Goal: Ask a question

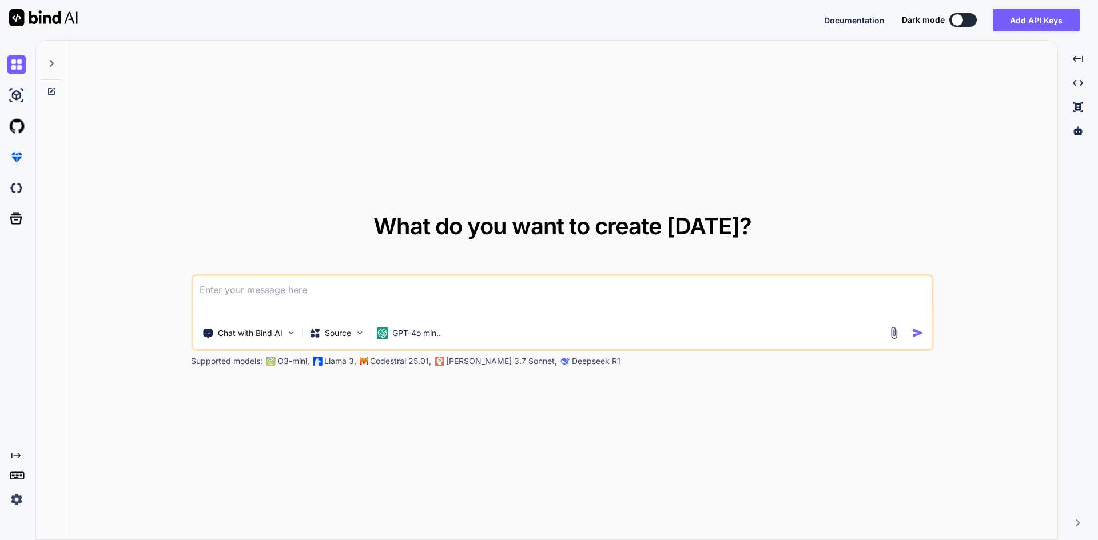
paste textarea "şimdi ben senden şöyle birşey isticem sol tarafta ikitane telefon görseli sağ t…"
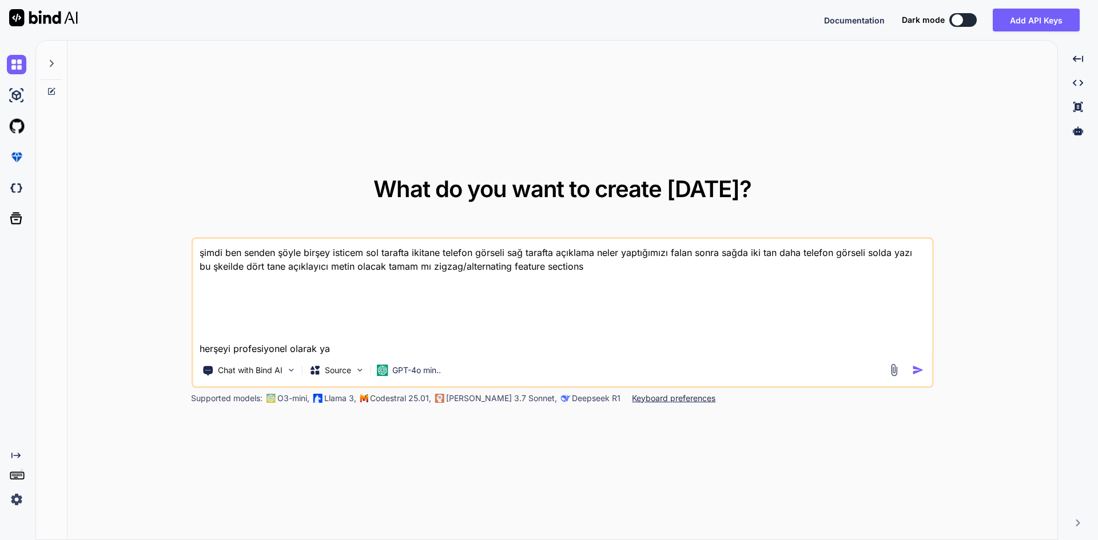
type textarea "şimdi ben senden şöyle birşey isticem sol tarafta ikitane telefon görseli sağ t…"
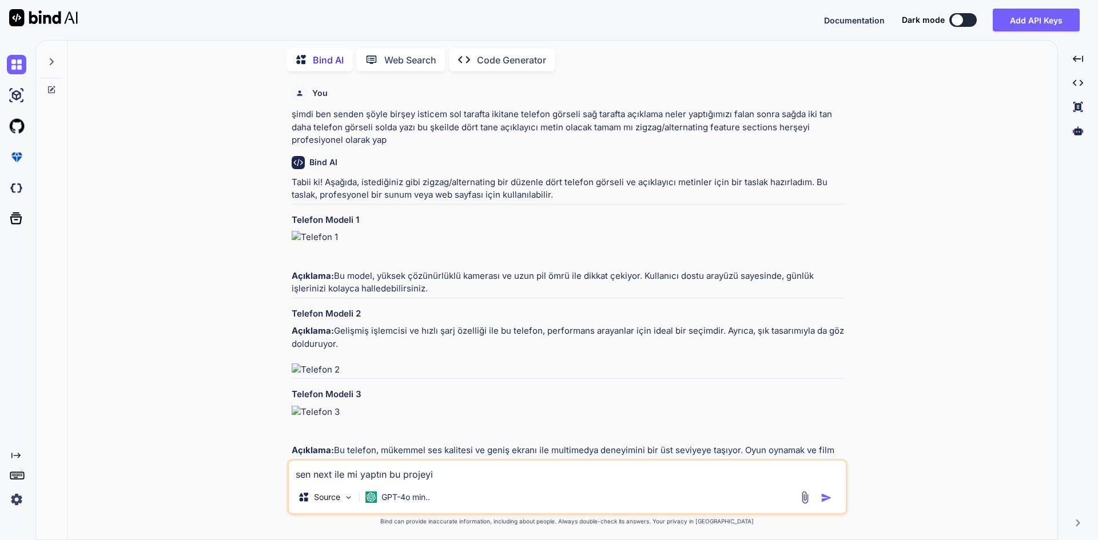
scroll to position [146, 0]
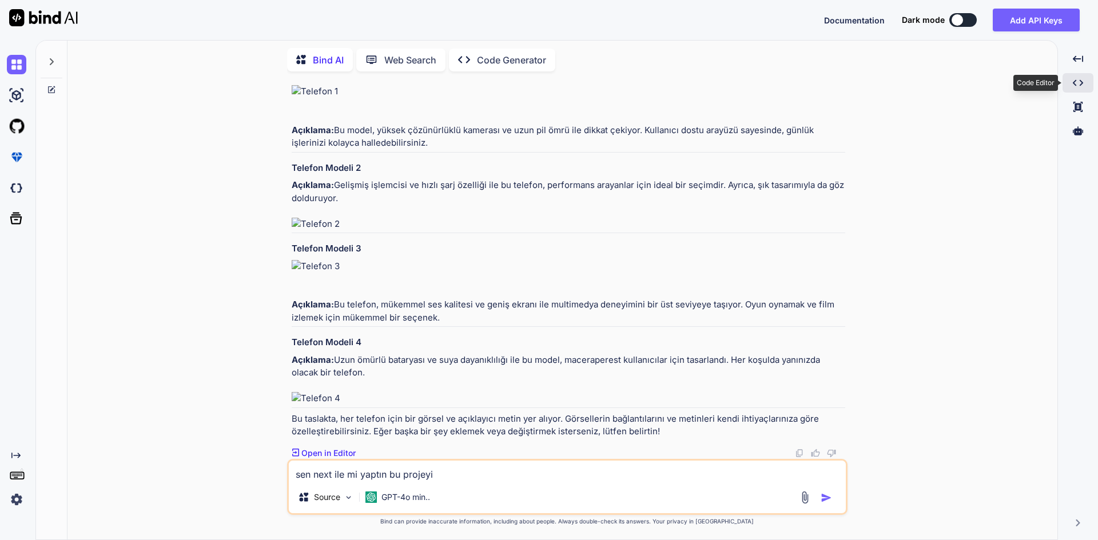
click at [1077, 84] on icon "Created with Pixso." at bounding box center [1077, 83] width 10 height 10
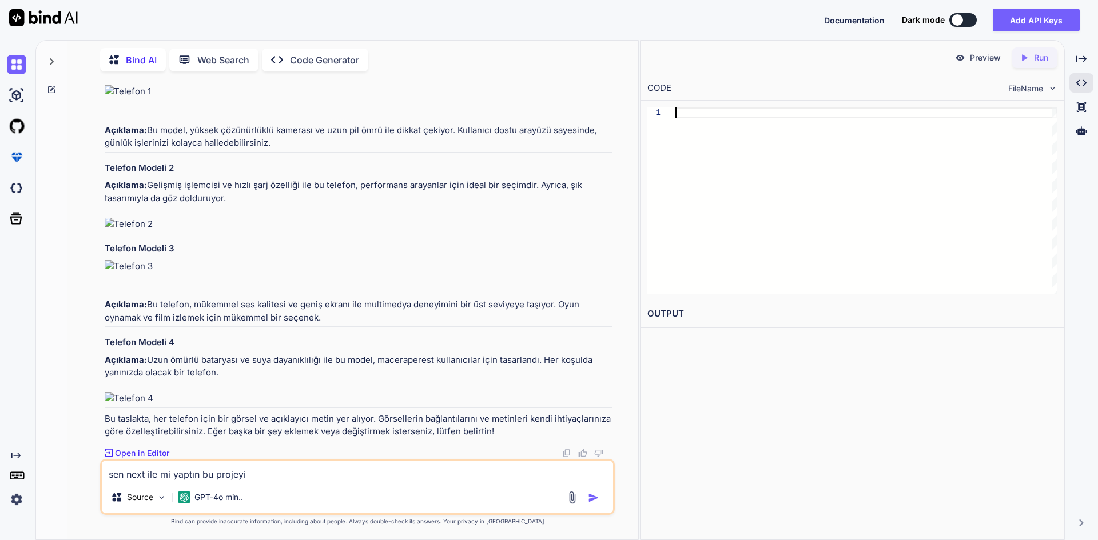
scroll to position [0, 0]
click at [837, 186] on div at bounding box center [866, 200] width 382 height 186
type textarea "H"
click at [1081, 101] on div "Created with Pixso." at bounding box center [1081, 106] width 24 height 19
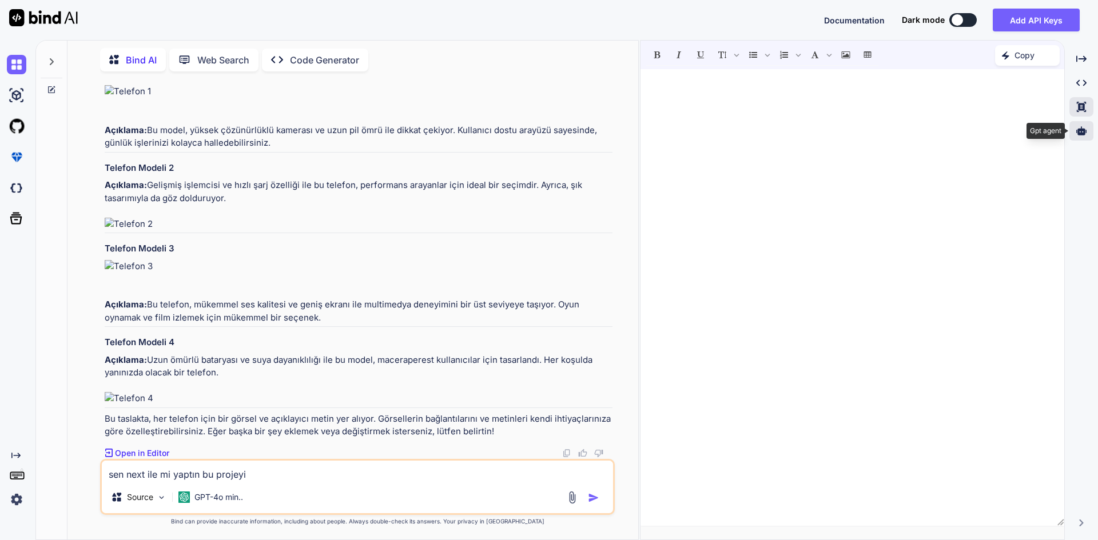
click at [1082, 132] on icon at bounding box center [1081, 131] width 10 height 10
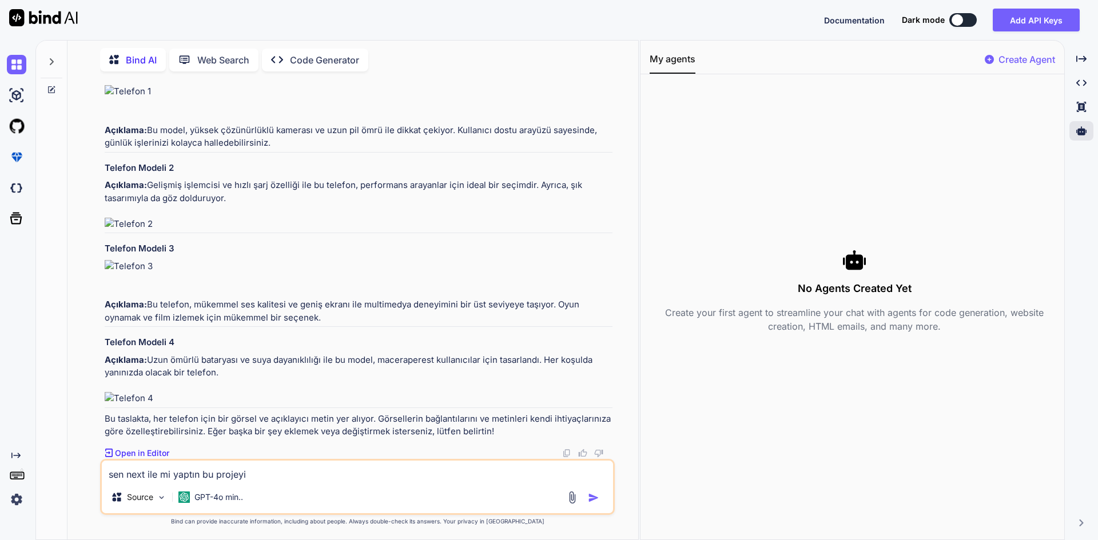
click at [1088, 93] on div "Created with Pixso. Created with Pixso. Created with Pixso." at bounding box center [1081, 97] width 24 height 96
click at [1083, 71] on div "Created with Pixso. Created with Pixso. Code Editor Created with Pixso." at bounding box center [1081, 97] width 24 height 96
click at [1083, 60] on icon "Created with Pixso." at bounding box center [1081, 59] width 10 height 10
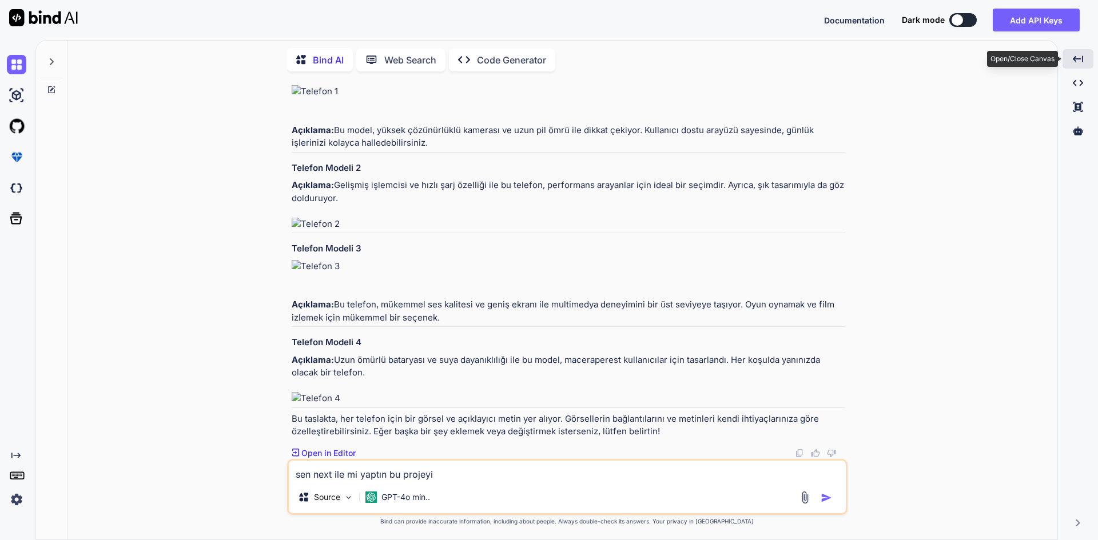
click at [1081, 56] on icon "Created with Pixso." at bounding box center [1077, 59] width 10 height 10
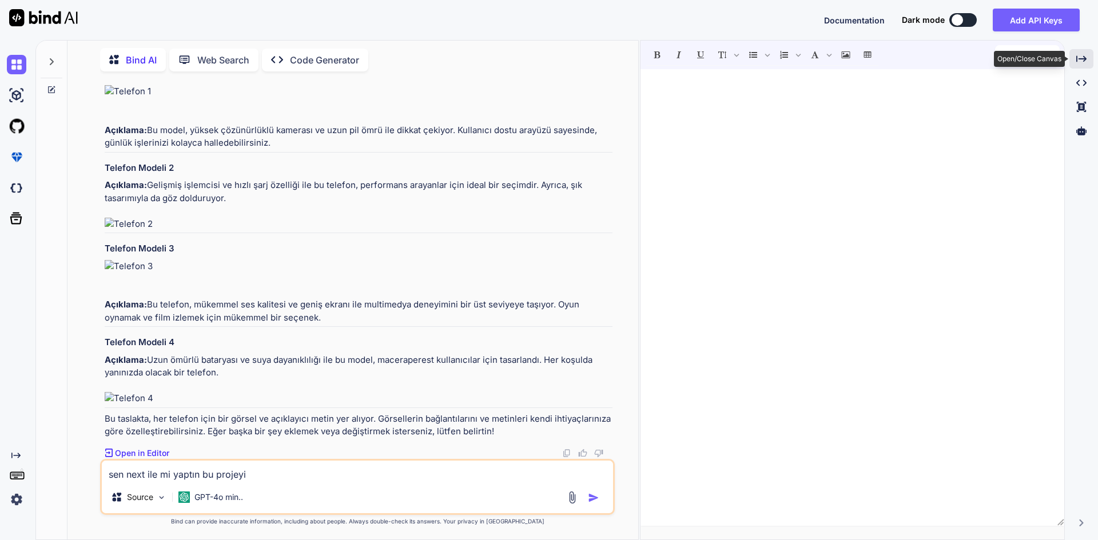
click at [1081, 55] on icon "Created with Pixso." at bounding box center [1081, 59] width 10 height 10
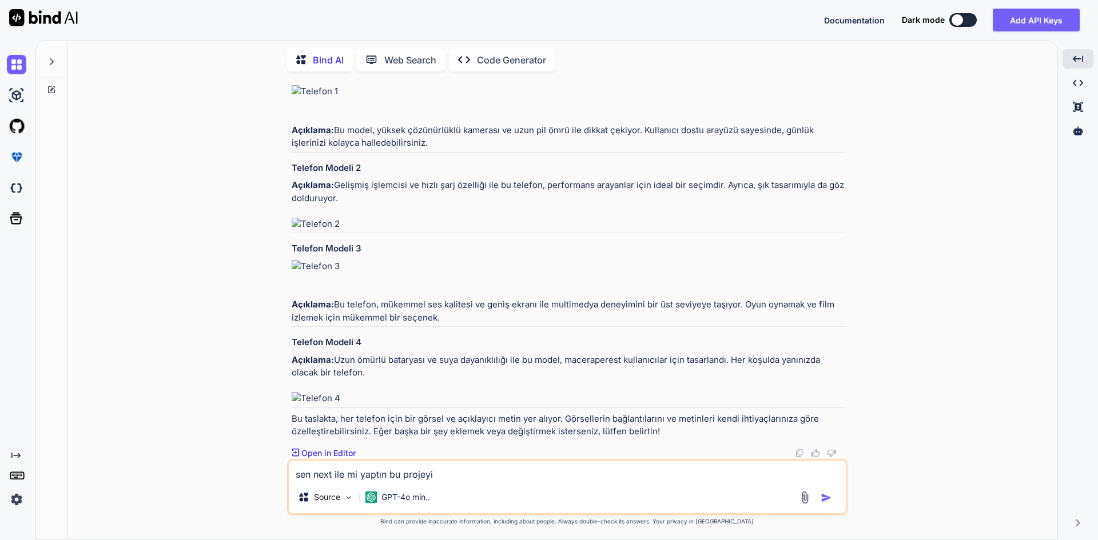
click at [21, 105] on div at bounding box center [19, 95] width 24 height 31
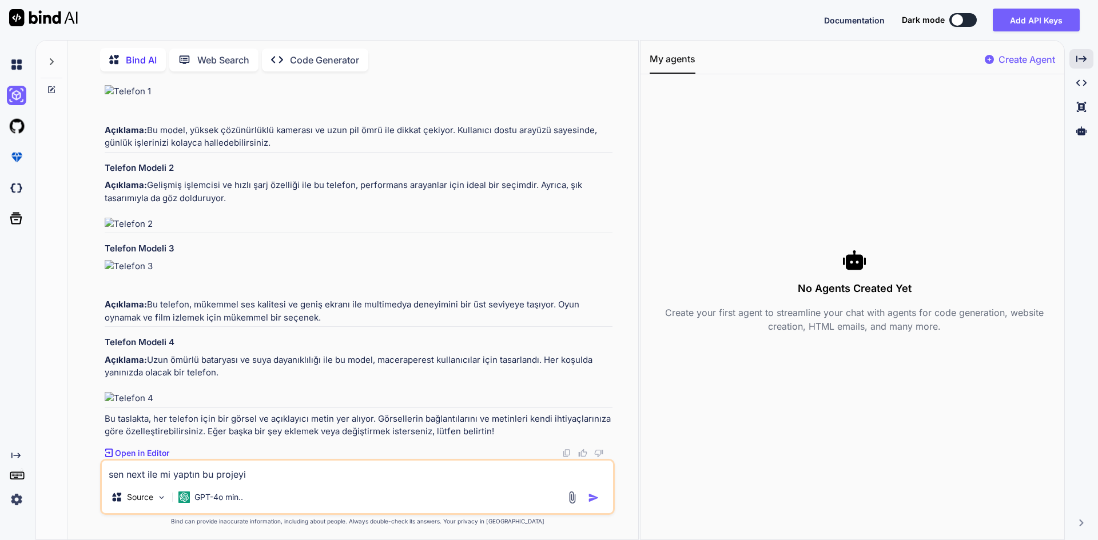
click at [19, 81] on div at bounding box center [19, 95] width 24 height 31
click at [22, 68] on img at bounding box center [16, 64] width 19 height 19
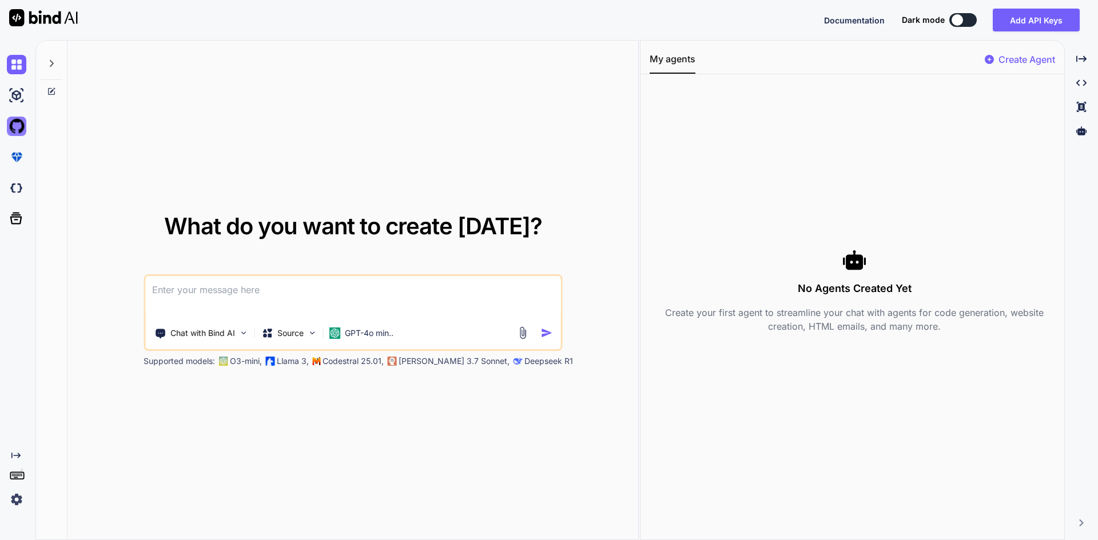
click at [22, 126] on img at bounding box center [16, 126] width 19 height 19
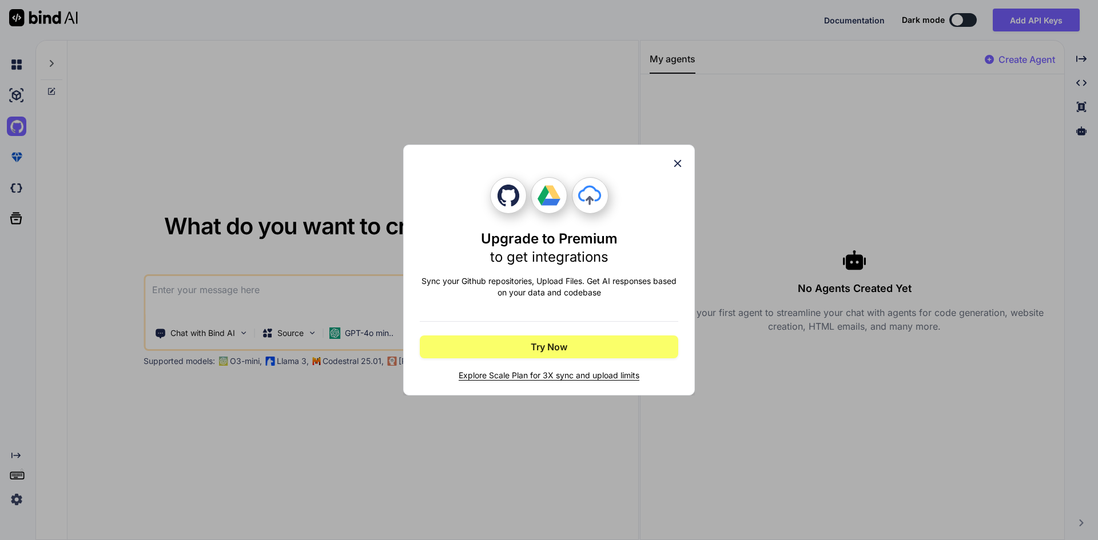
click at [680, 163] on icon at bounding box center [677, 163] width 13 height 13
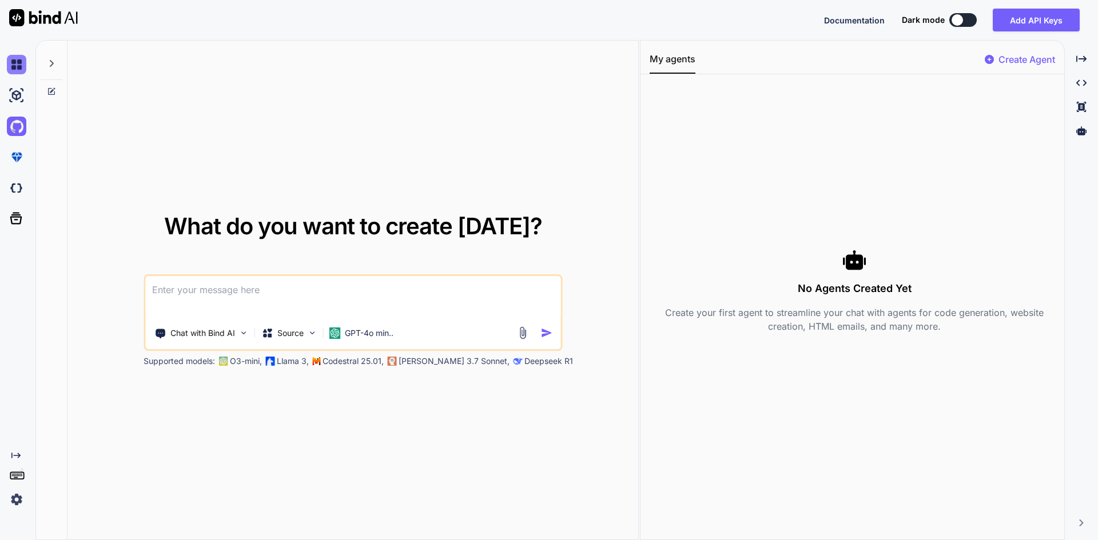
click at [24, 64] on img at bounding box center [16, 64] width 19 height 19
click at [12, 89] on img at bounding box center [16, 95] width 19 height 19
drag, startPoint x: 10, startPoint y: 170, endPoint x: 11, endPoint y: 182, distance: 12.6
click at [11, 182] on div at bounding box center [15, 141] width 31 height 184
click at [3, 214] on div at bounding box center [15, 219] width 31 height 30
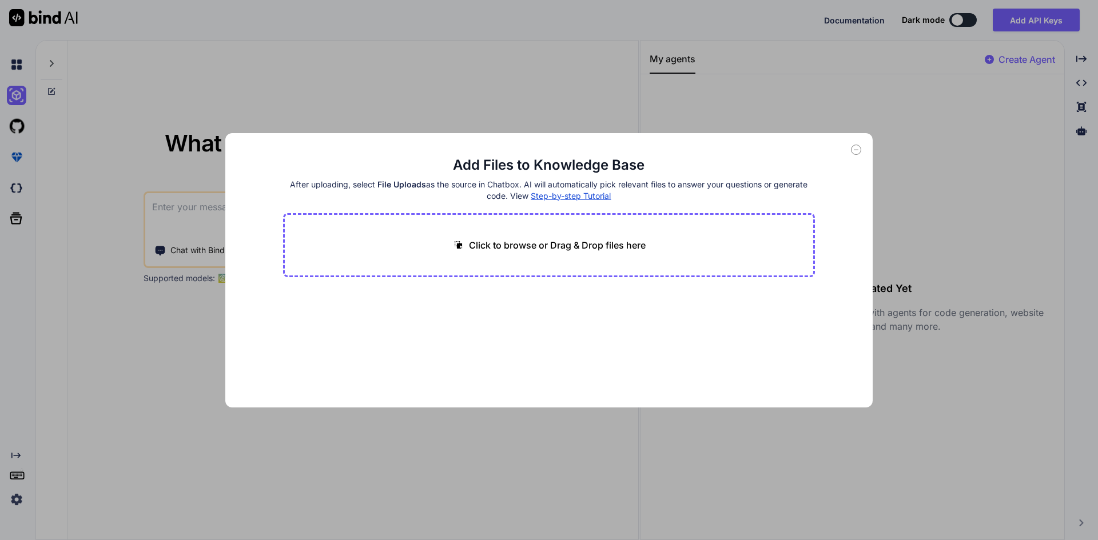
click at [304, 55] on div "Add Files to Knowledge Base After uploading, select File Uploads as the source …" at bounding box center [549, 270] width 1098 height 540
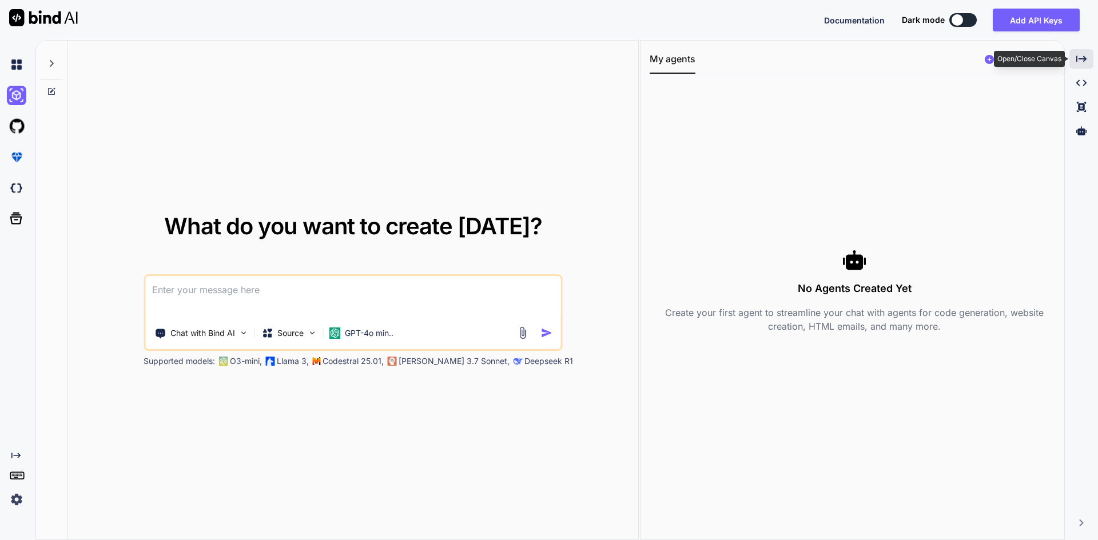
click at [1085, 55] on icon "Created with Pixso." at bounding box center [1081, 59] width 10 height 10
